Goal: Transaction & Acquisition: Purchase product/service

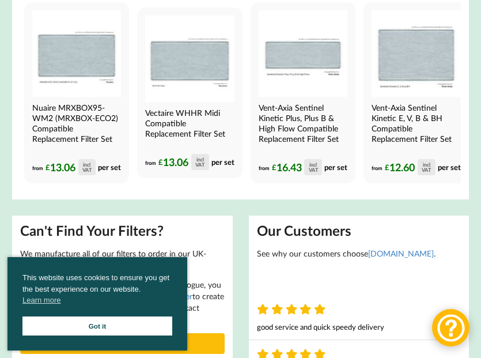
scroll to position [338, 0]
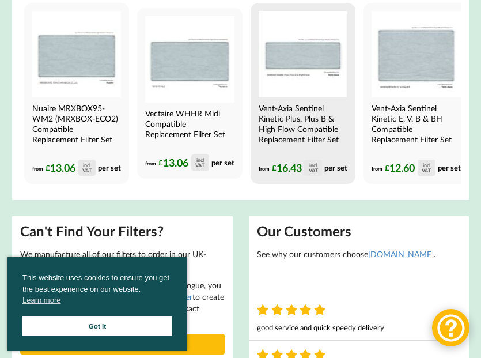
click at [300, 134] on h4 "Vent-Axia Sentinel Kinetic Plus, Plus B & High Flow Compatible Replacement Filt…" at bounding box center [302, 124] width 86 height 42
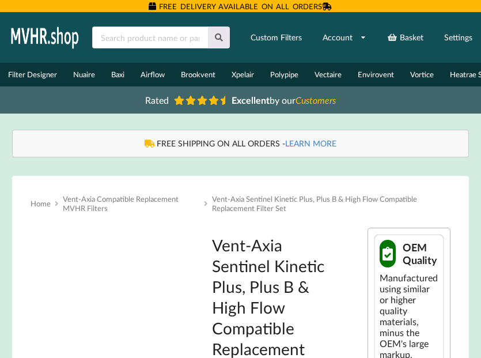
type input "**********"
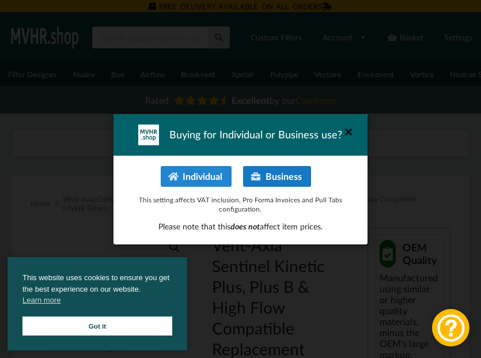
click at [287, 178] on button "Business" at bounding box center [277, 176] width 67 height 21
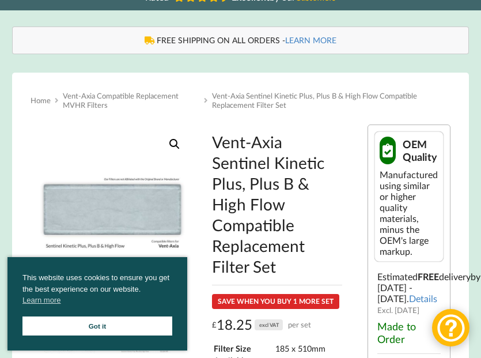
scroll to position [108, 0]
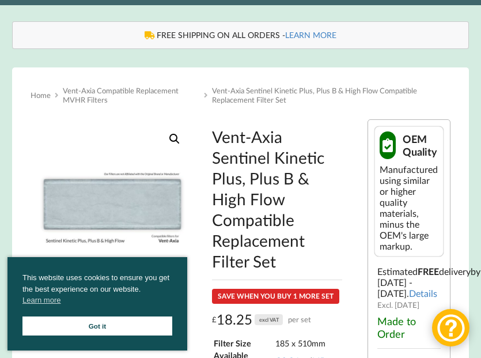
click at [137, 323] on link "Got it" at bounding box center [97, 326] width 150 height 19
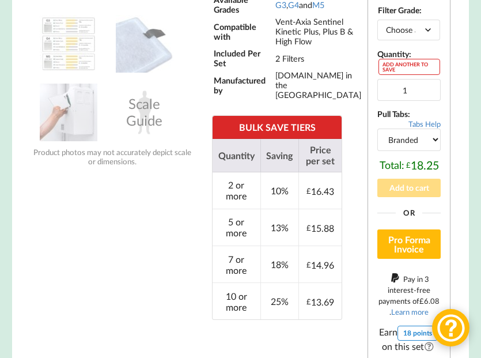
scroll to position [467, 0]
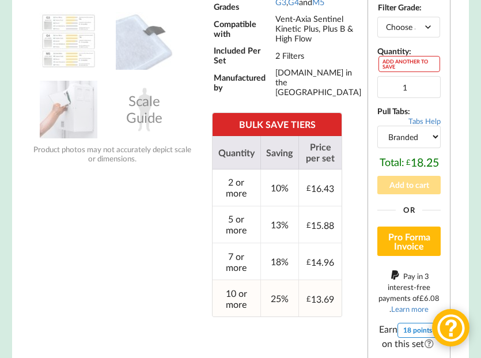
click at [242, 301] on td "10 or more" at bounding box center [237, 298] width 48 height 37
type input "10"
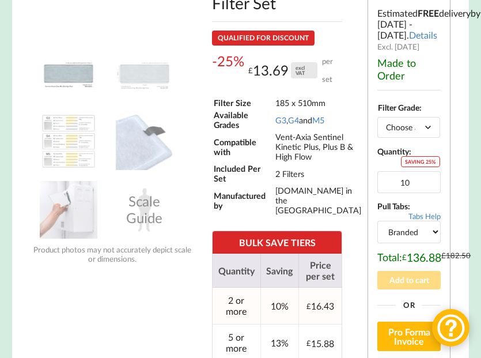
scroll to position [363, 0]
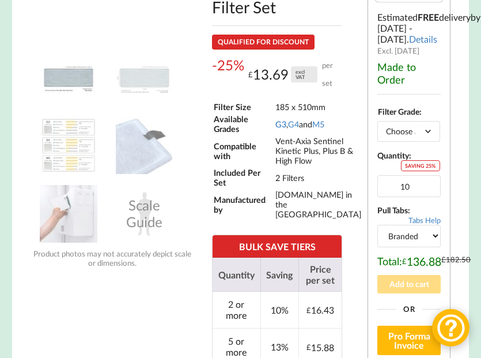
click at [283, 129] on link "G3" at bounding box center [281, 124] width 11 height 10
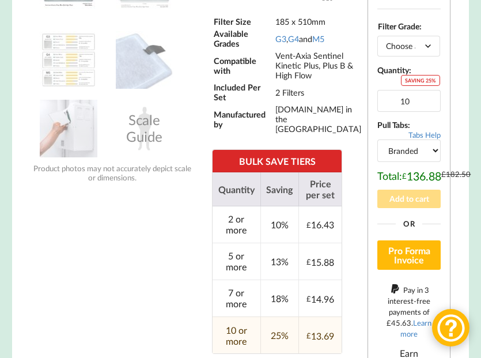
scroll to position [450, 0]
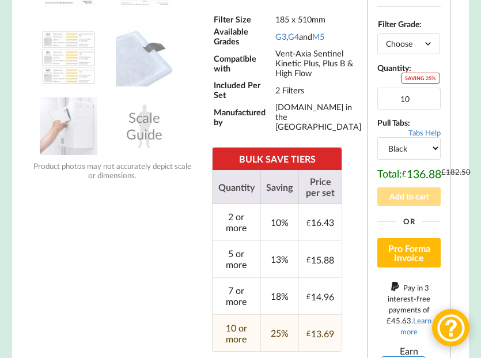
select select "branded"
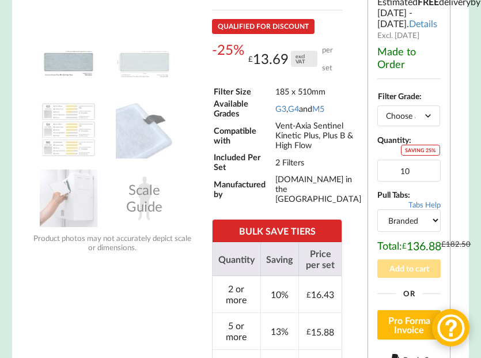
scroll to position [377, 0]
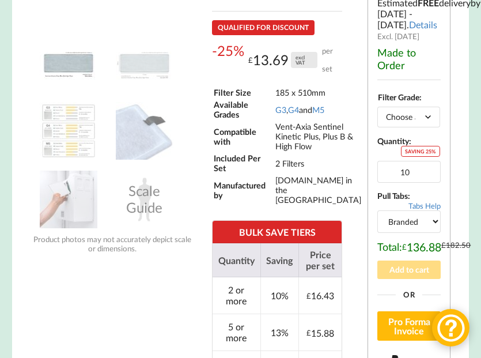
select select "M5"
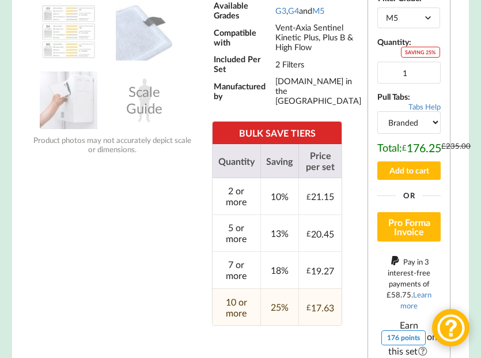
scroll to position [292, 0]
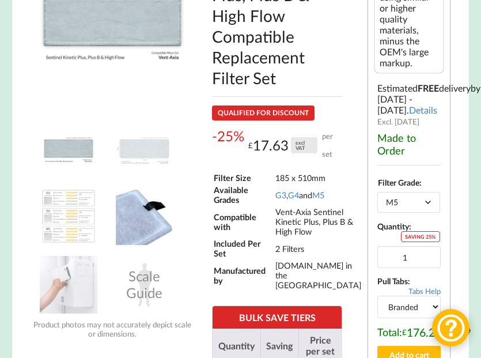
click at [156, 222] on img at bounding box center [145, 216] width 58 height 58
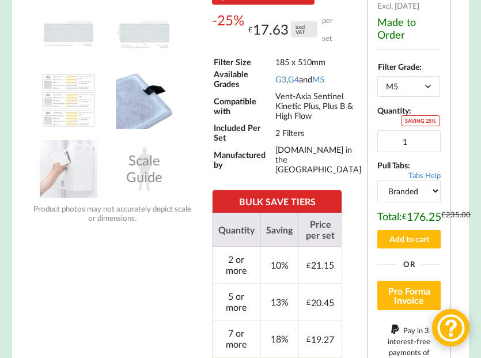
scroll to position [406, 0]
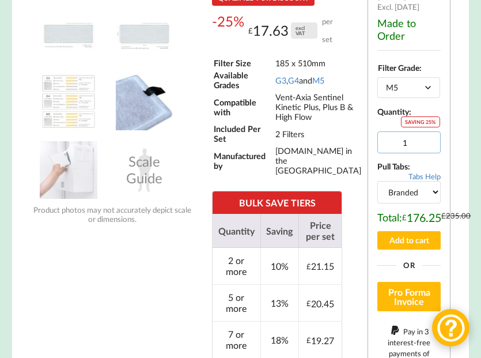
click at [427, 153] on input "1" at bounding box center [409, 142] width 63 height 22
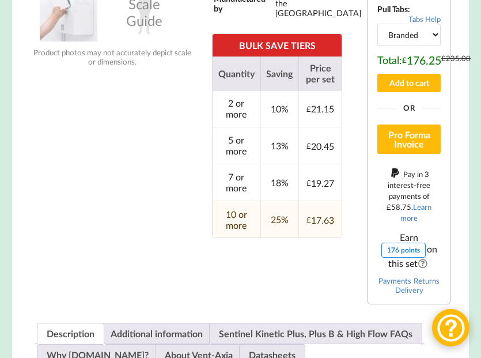
scroll to position [563, 0]
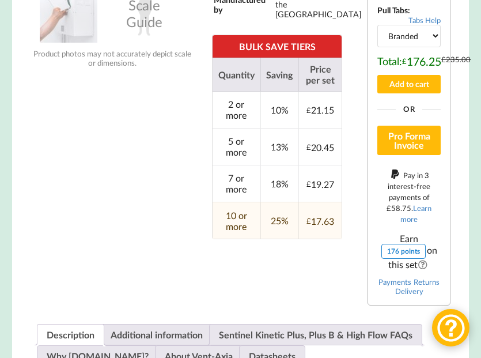
click at [234, 221] on td "10 or more" at bounding box center [237, 220] width 48 height 37
type input "10"
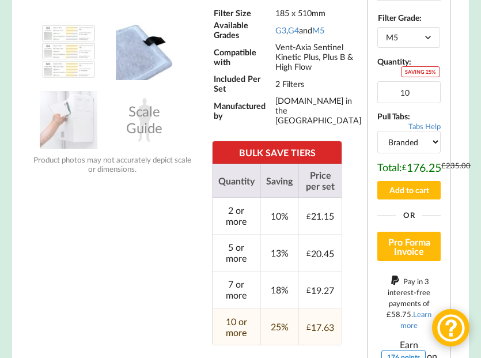
scroll to position [419, 0]
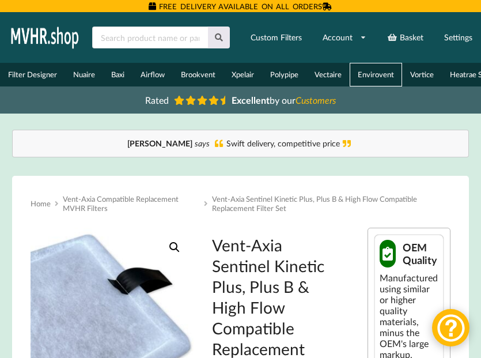
scroll to position [7, 0]
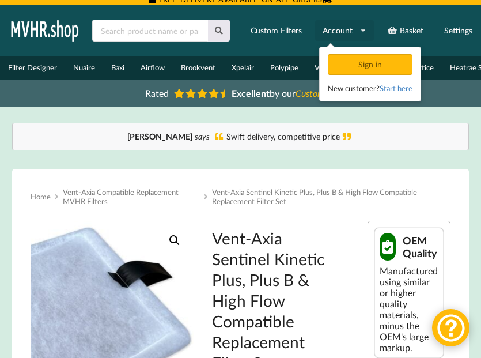
click at [351, 26] on link "Account" at bounding box center [344, 30] width 59 height 21
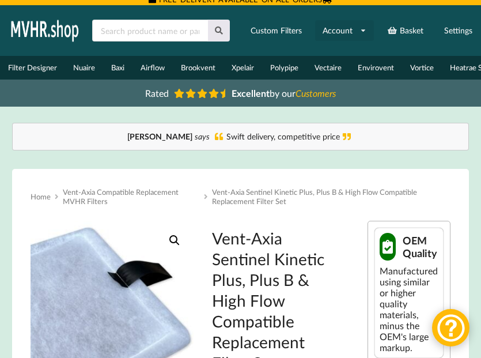
click at [351, 29] on link "Account" at bounding box center [344, 30] width 59 height 21
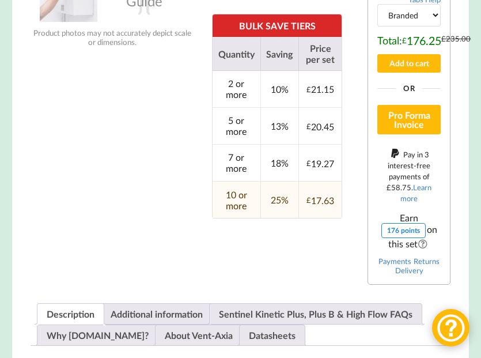
scroll to position [568, 0]
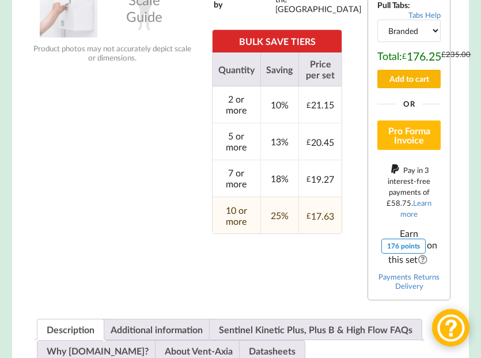
click at [426, 83] on button "Add to cart" at bounding box center [409, 79] width 63 height 18
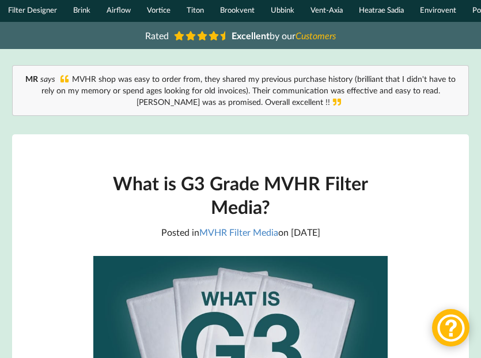
scroll to position [55, 0]
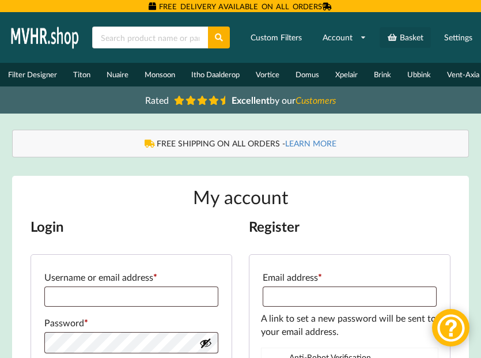
click at [404, 31] on link "Basket" at bounding box center [405, 37] width 51 height 21
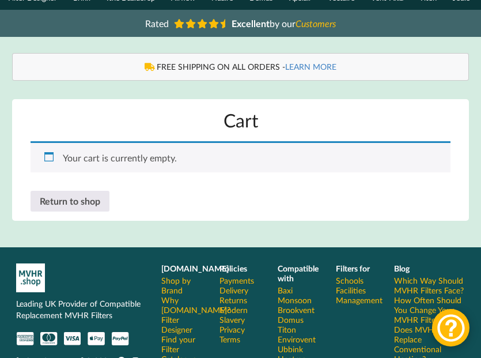
scroll to position [76, 0]
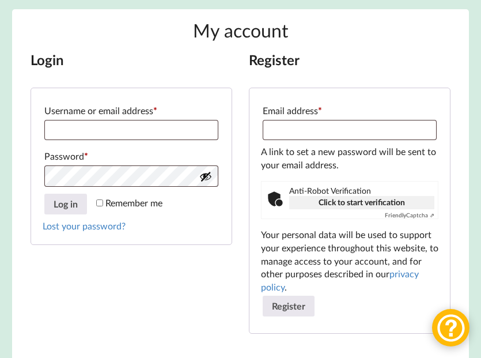
scroll to position [111, 0]
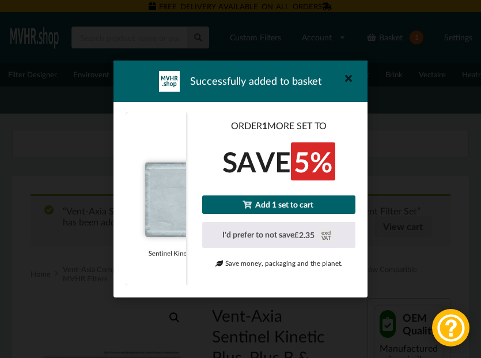
click at [301, 206] on link "Add 1 set to cart" at bounding box center [278, 204] width 153 height 18
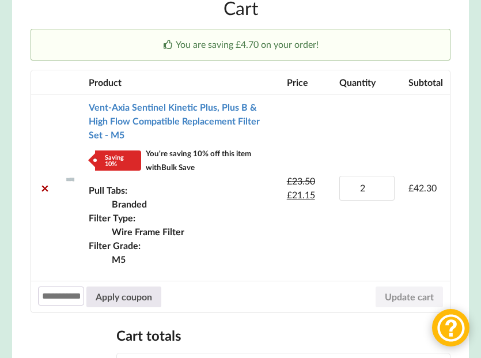
scroll to position [198, 0]
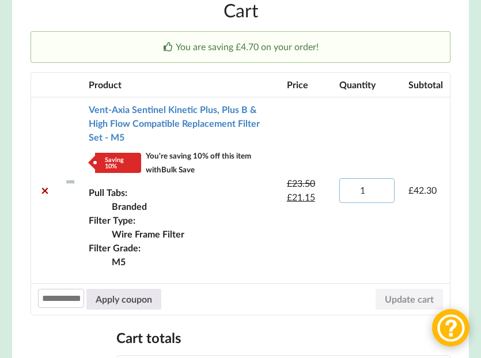
click at [383, 179] on input "1" at bounding box center [367, 190] width 55 height 25
click at [383, 178] on input "2" at bounding box center [367, 190] width 55 height 25
click at [383, 178] on input "3" at bounding box center [367, 190] width 55 height 25
click at [383, 178] on input "4" at bounding box center [367, 190] width 55 height 25
click at [383, 178] on input "5" at bounding box center [367, 190] width 55 height 25
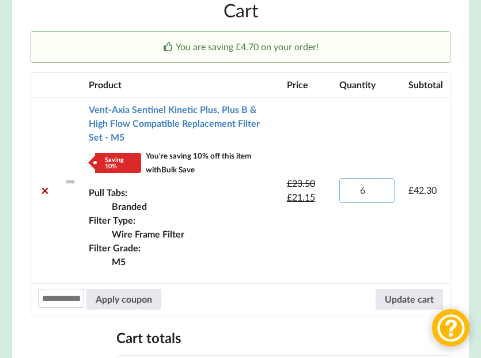
click at [383, 178] on input "6" at bounding box center [367, 190] width 55 height 25
click at [383, 178] on input "7" at bounding box center [367, 190] width 55 height 25
click at [383, 178] on input "8" at bounding box center [367, 190] width 55 height 25
click at [383, 178] on input "9" at bounding box center [367, 190] width 55 height 25
click at [383, 178] on input "10" at bounding box center [367, 190] width 55 height 25
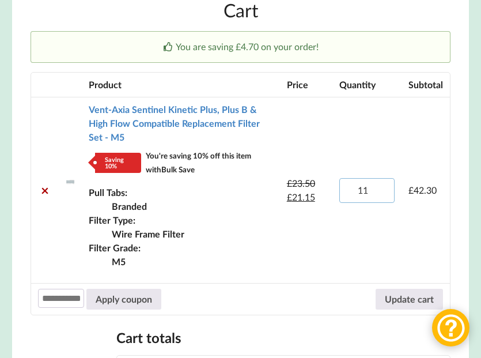
click at [383, 178] on input "11" at bounding box center [367, 190] width 55 height 25
click at [383, 178] on input "12" at bounding box center [367, 190] width 55 height 25
click at [383, 178] on input "13" at bounding box center [367, 190] width 55 height 25
click at [383, 178] on input "14" at bounding box center [367, 190] width 55 height 25
click at [382, 179] on input "13" at bounding box center [367, 190] width 55 height 25
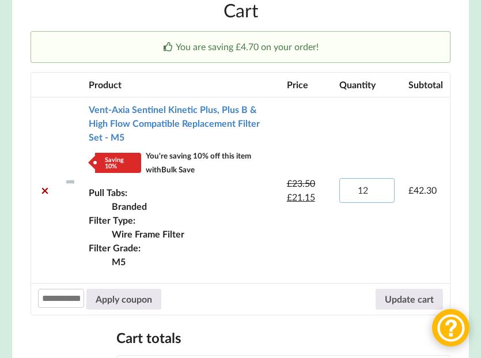
click at [382, 179] on input "12" at bounding box center [367, 190] width 55 height 25
click at [382, 179] on input "11" at bounding box center [367, 190] width 55 height 25
type input "10"
click at [382, 179] on input "10" at bounding box center [367, 190] width 55 height 25
click at [407, 289] on button "Update cart" at bounding box center [409, 299] width 67 height 21
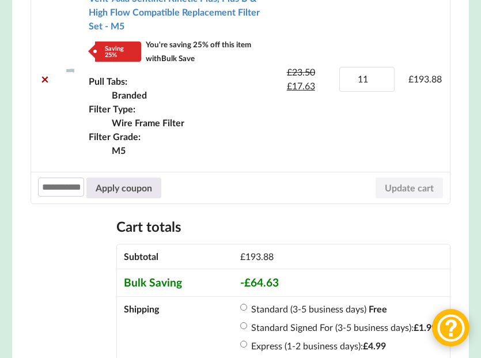
scroll to position [359, 0]
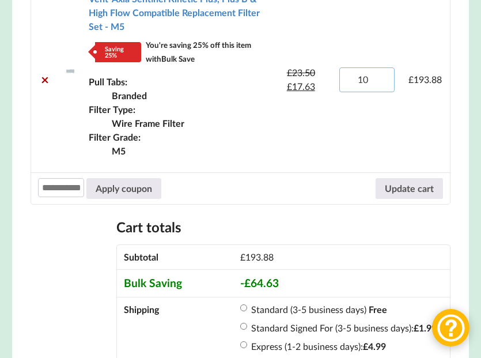
click at [382, 68] on input "10" at bounding box center [367, 79] width 55 height 25
click at [382, 68] on input "9" at bounding box center [367, 79] width 55 height 25
click at [382, 68] on input "8" at bounding box center [367, 79] width 55 height 25
click at [382, 68] on input "7" at bounding box center [367, 79] width 55 height 25
click at [382, 68] on input "6" at bounding box center [367, 79] width 55 height 25
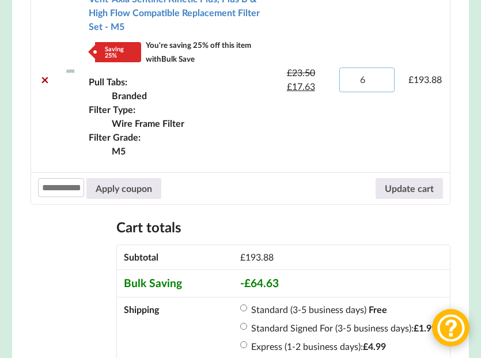
type input "5"
click at [382, 68] on input "5" at bounding box center [367, 79] width 55 height 25
click at [416, 178] on button "Update cart" at bounding box center [409, 188] width 67 height 21
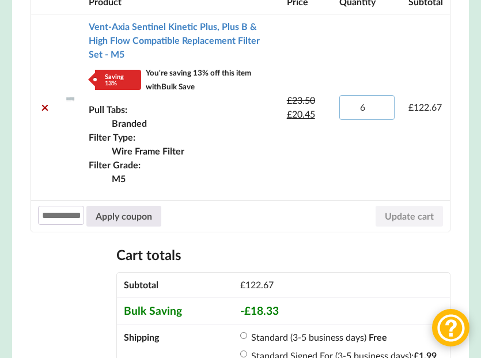
type input "5"
click at [382, 96] on input "5" at bounding box center [367, 107] width 55 height 25
click at [395, 206] on button "Update cart" at bounding box center [409, 216] width 67 height 21
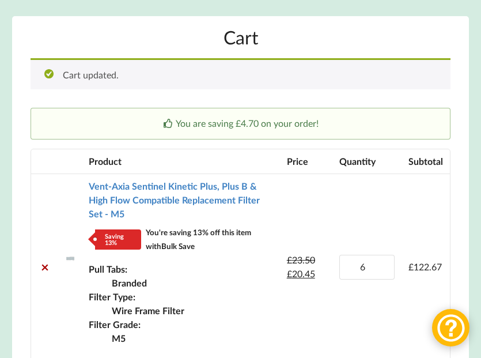
scroll to position [165, 0]
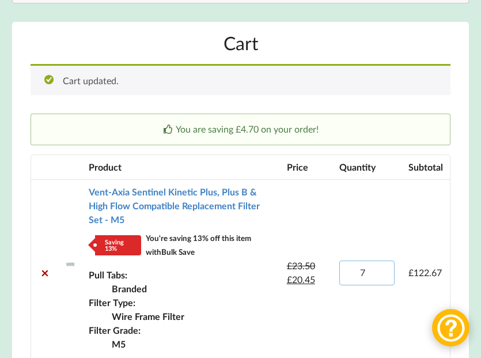
click at [381, 261] on input "7" at bounding box center [367, 273] width 55 height 25
click at [382, 262] on input "6" at bounding box center [367, 273] width 55 height 25
click at [382, 262] on input "5" at bounding box center [367, 273] width 55 height 25
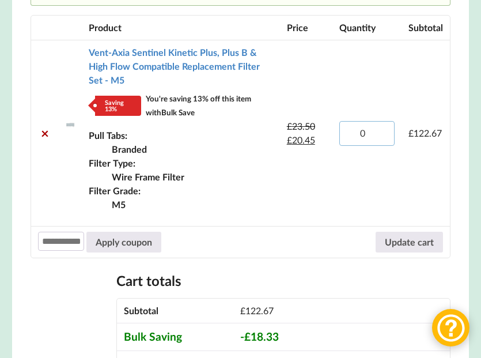
scroll to position [307, 0]
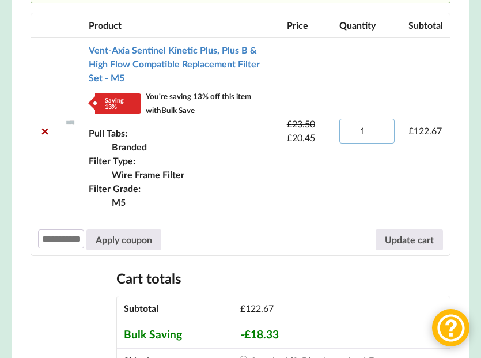
click at [381, 119] on input "1" at bounding box center [367, 131] width 55 height 25
click at [381, 119] on input "2" at bounding box center [367, 131] width 55 height 25
click at [381, 119] on input "3" at bounding box center [367, 131] width 55 height 25
click at [381, 119] on input "4" at bounding box center [367, 131] width 55 height 25
type input "5"
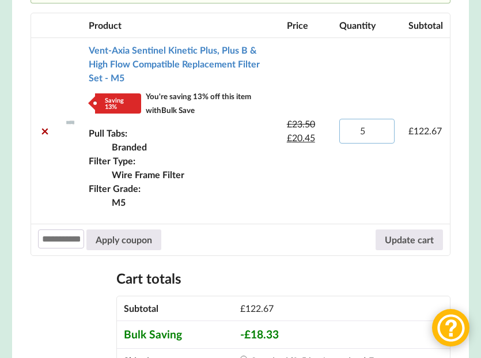
click at [381, 119] on input "5" at bounding box center [367, 131] width 55 height 25
click at [400, 229] on button "Update cart" at bounding box center [409, 239] width 67 height 21
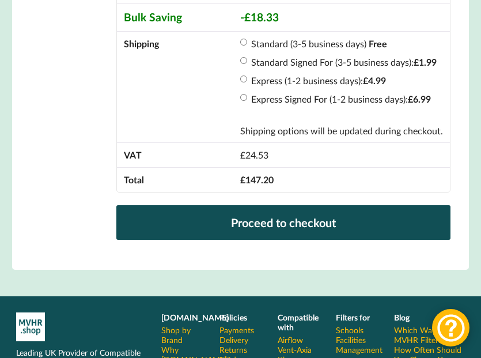
scroll to position [649, 0]
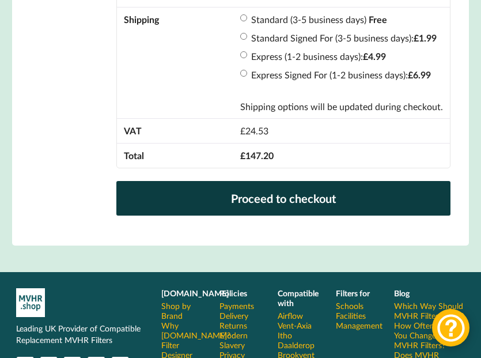
click at [295, 181] on link "Proceed to checkout" at bounding box center [283, 198] width 334 height 35
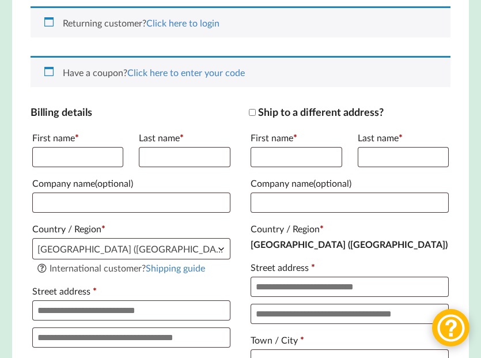
scroll to position [154, 0]
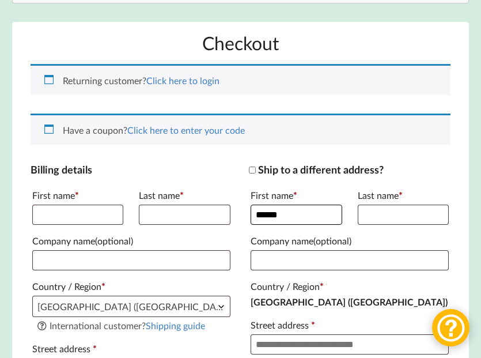
type input "******"
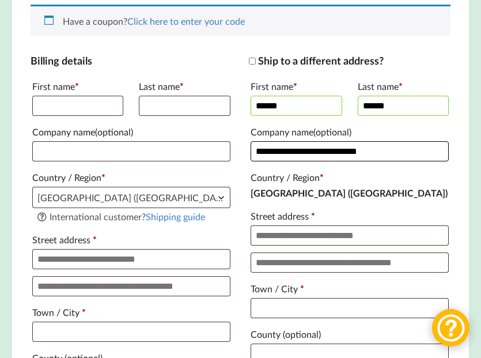
scroll to position [273, 0]
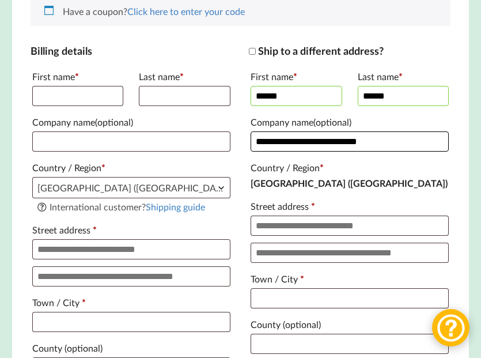
type input "**********"
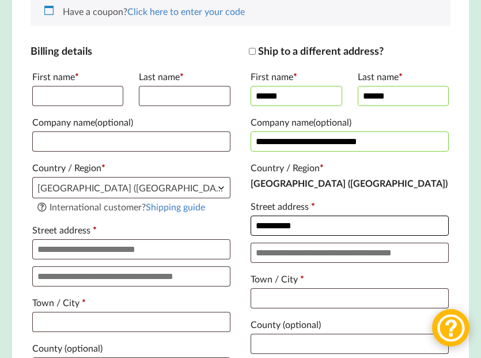
type input "*********"
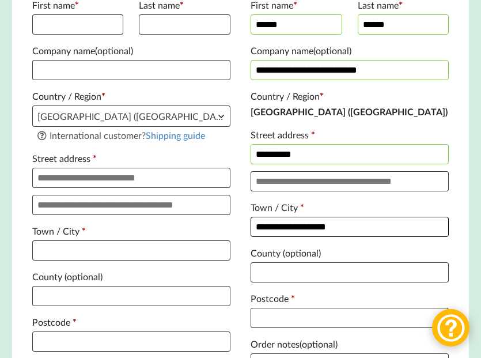
scroll to position [348, 0]
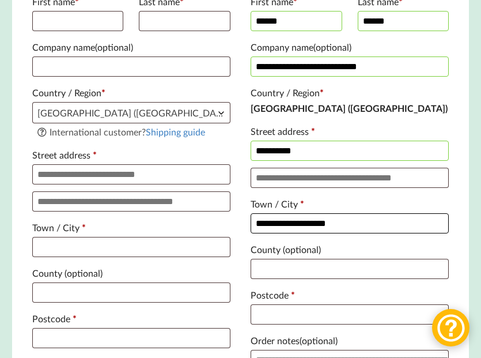
click at [308, 234] on input "**********" at bounding box center [350, 223] width 198 height 20
type input "**********"
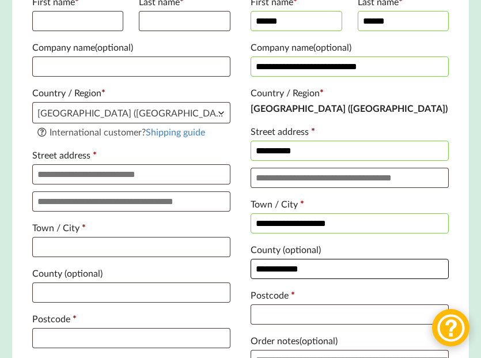
scroll to position [406, 0]
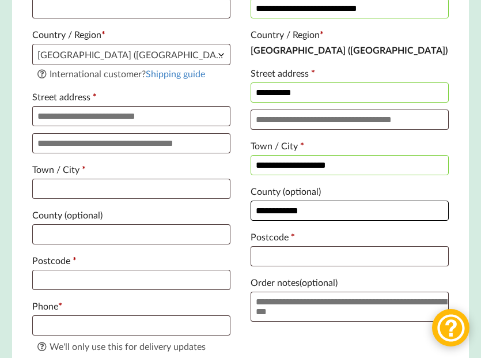
type input "**********"
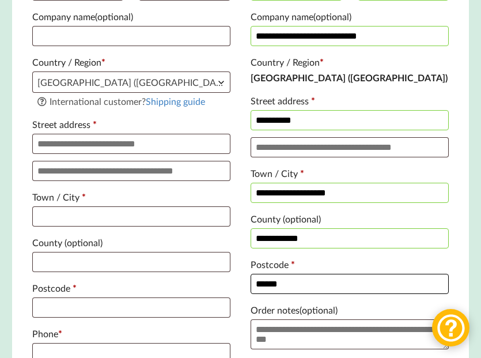
scroll to position [374, 0]
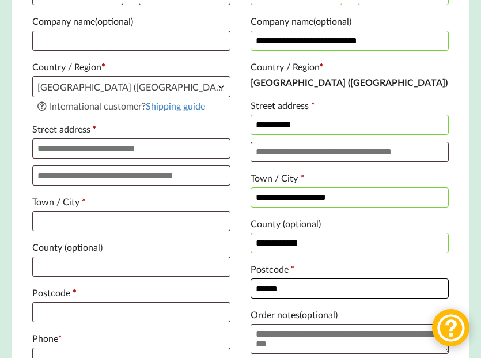
type input "******"
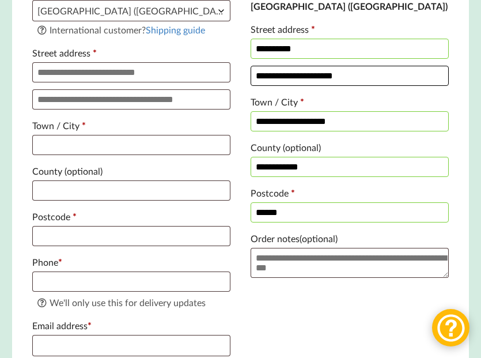
scroll to position [521, 0]
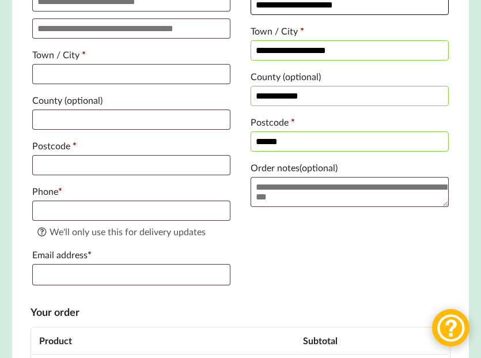
type input "**********"
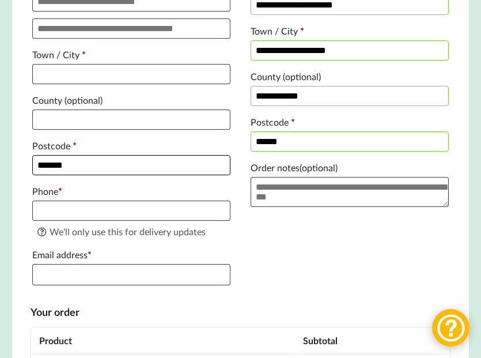
type input "*******"
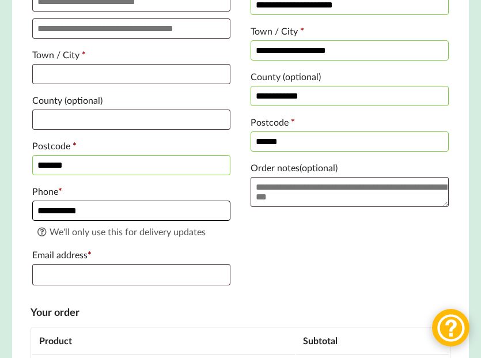
type input "**********"
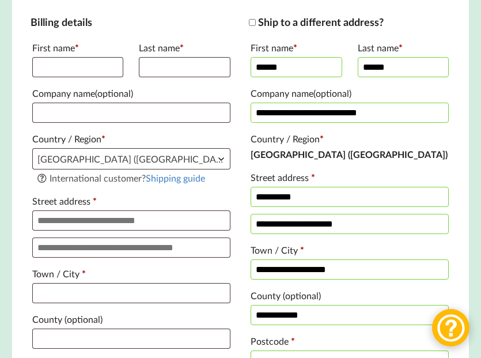
scroll to position [300, 0]
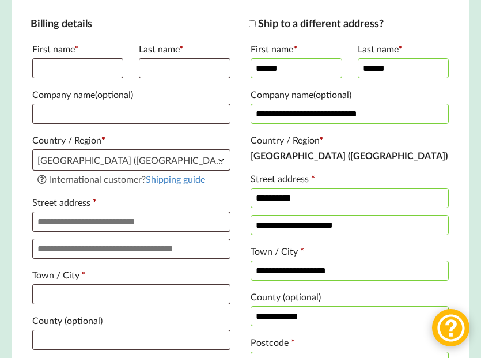
type input "[PERSON_NAME][EMAIL_ADDRESS][DOMAIN_NAME]"
type input "******"
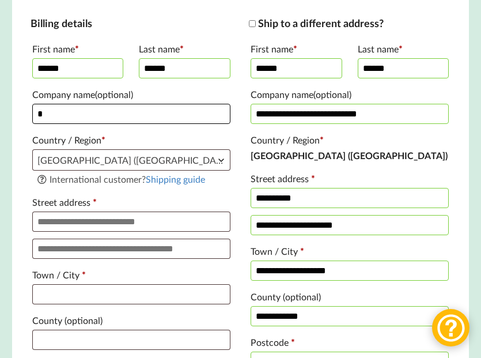
type input "*"
drag, startPoint x: 376, startPoint y: 134, endPoint x: 256, endPoint y: 133, distance: 119.9
click at [256, 124] on input "**********" at bounding box center [350, 114] width 198 height 20
click at [52, 124] on input "*" at bounding box center [131, 114] width 198 height 20
paste input "**********"
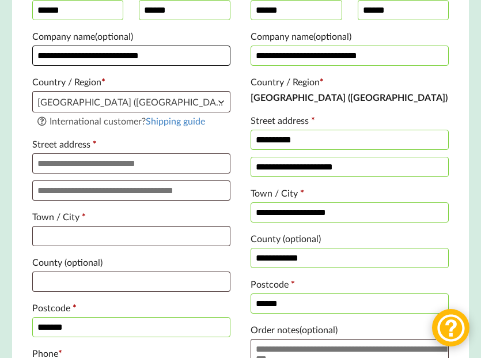
scroll to position [375, 0]
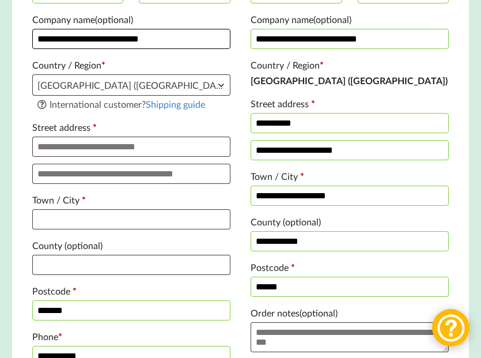
type input "**********"
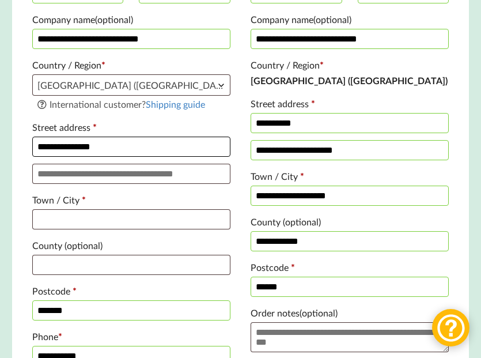
type input "**********"
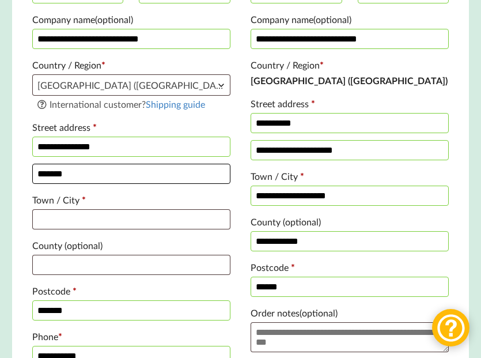
type input "*******"
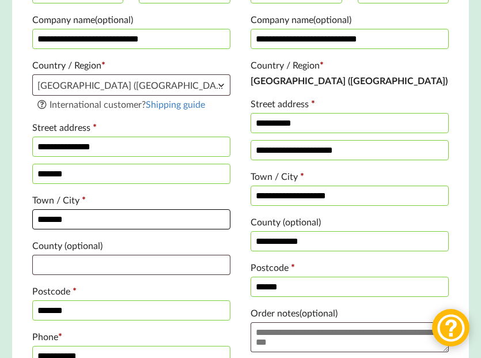
type input "*******"
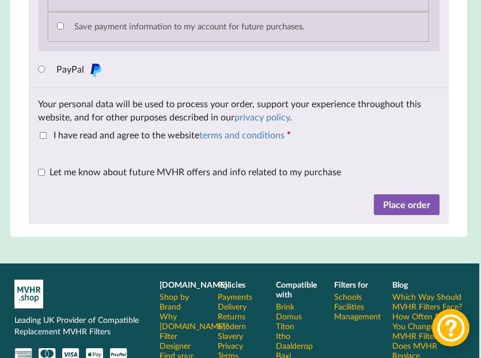
scroll to position [1391, 2]
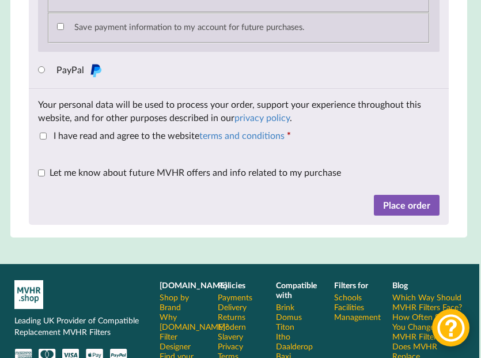
type input "**********"
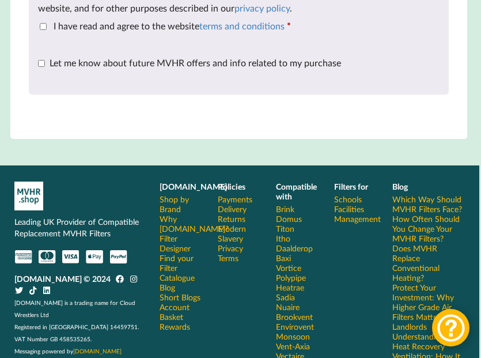
scroll to position [1375, 2]
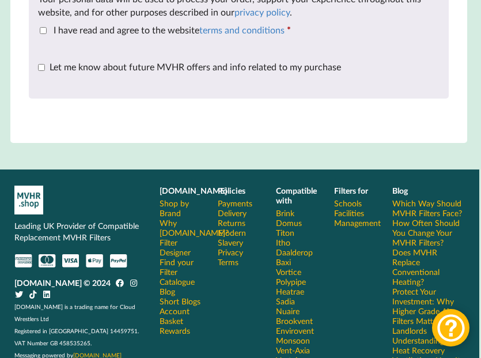
click at [42, 35] on label "I have read and agree to the website terms and conditions *" at bounding box center [165, 29] width 251 height 11
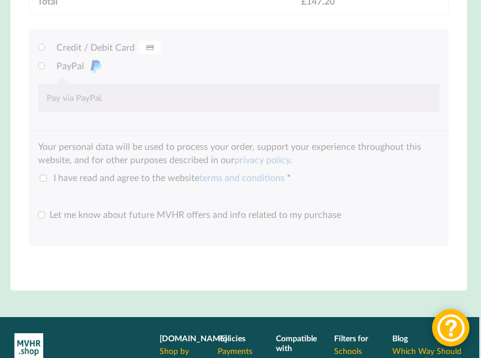
scroll to position [1222, 2]
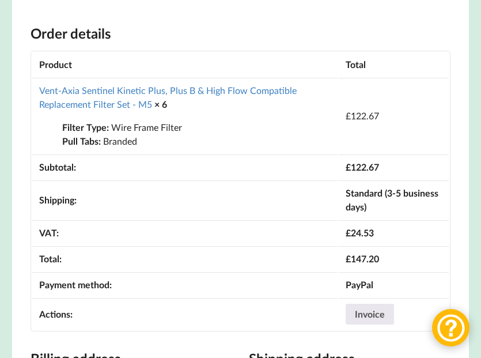
scroll to position [432, 0]
